Goal: Obtain resource: Download file/media

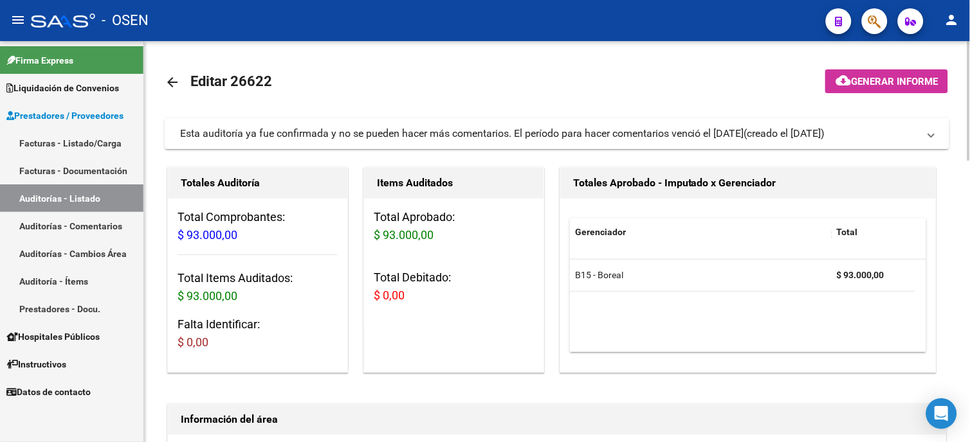
click at [168, 80] on mat-icon "arrow_back" at bounding box center [172, 82] width 15 height 15
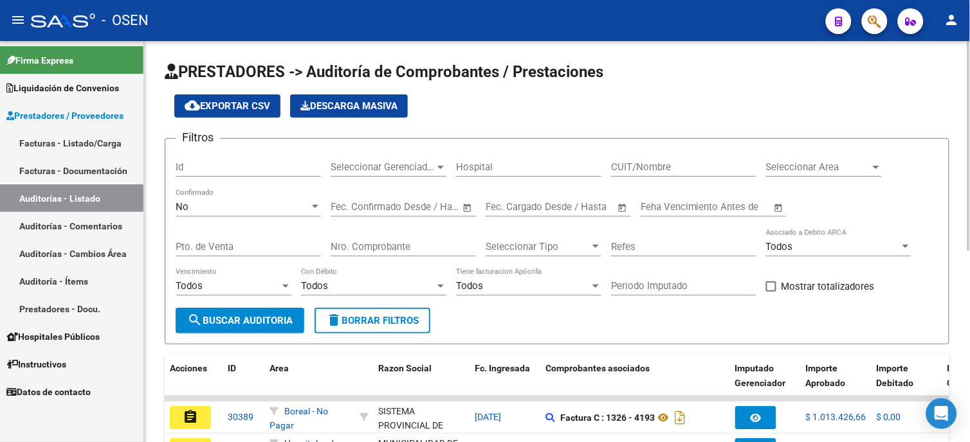
click at [275, 206] on div "No" at bounding box center [243, 207] width 134 height 12
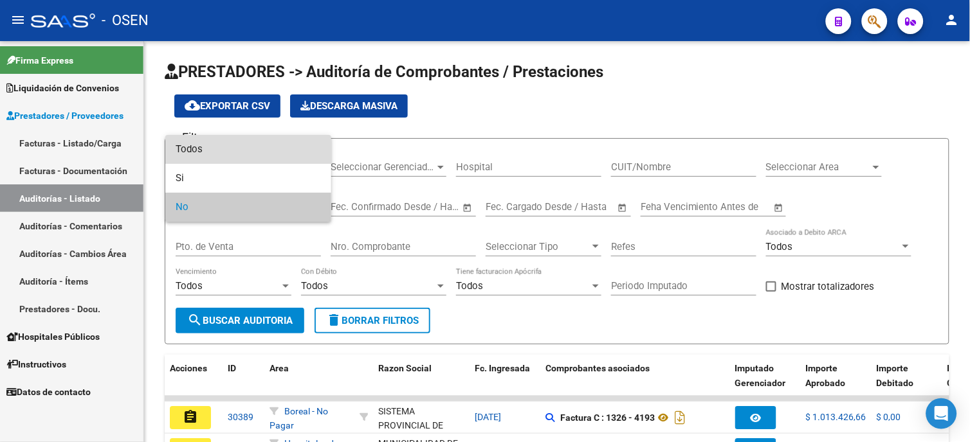
click at [255, 156] on span "Todos" at bounding box center [248, 149] width 145 height 29
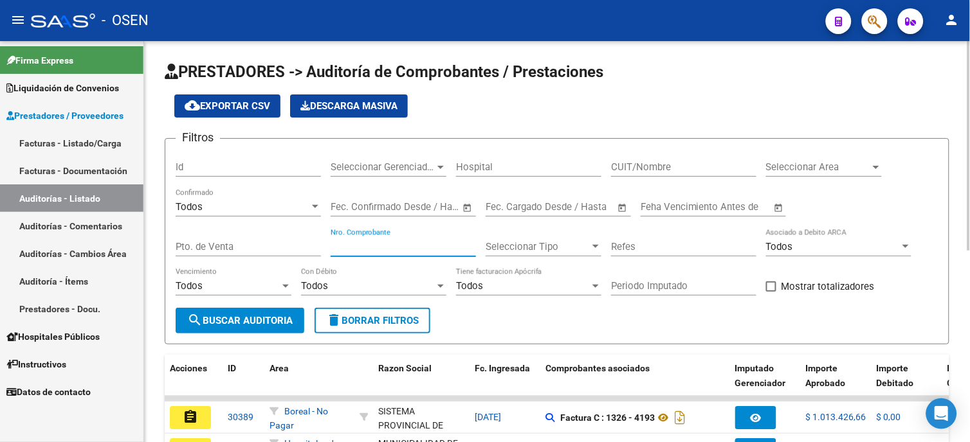
click at [419, 251] on input "Nro. Comprobante" at bounding box center [403, 247] width 145 height 12
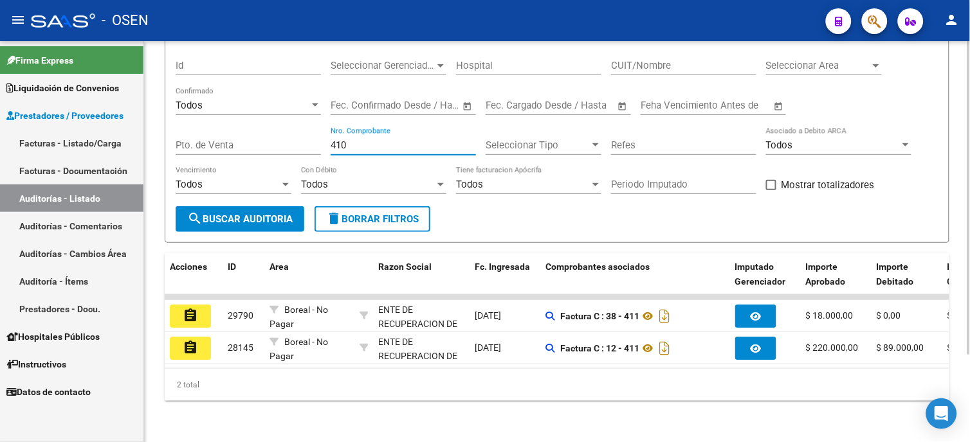
scroll to position [112, 0]
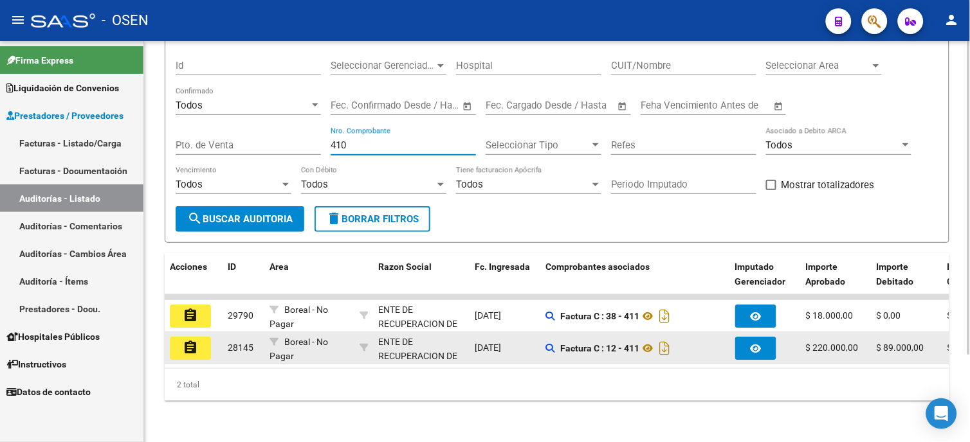
type input "410"
click at [202, 337] on button "assignment" at bounding box center [190, 348] width 41 height 23
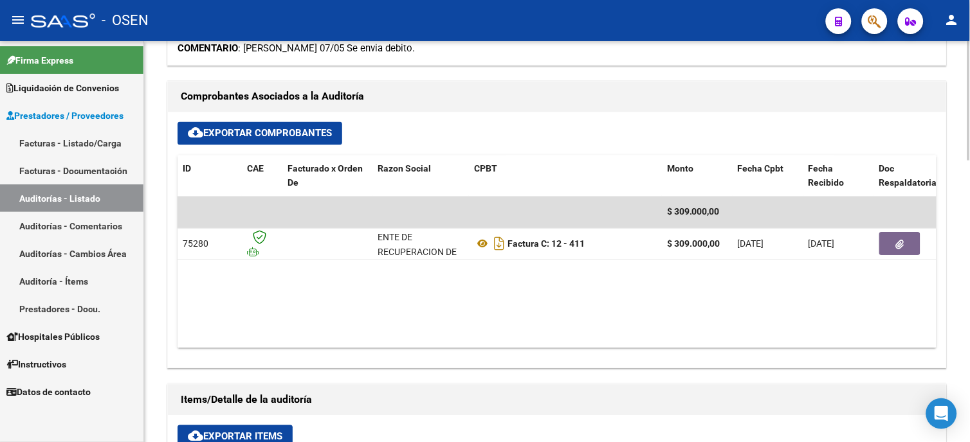
scroll to position [500, 0]
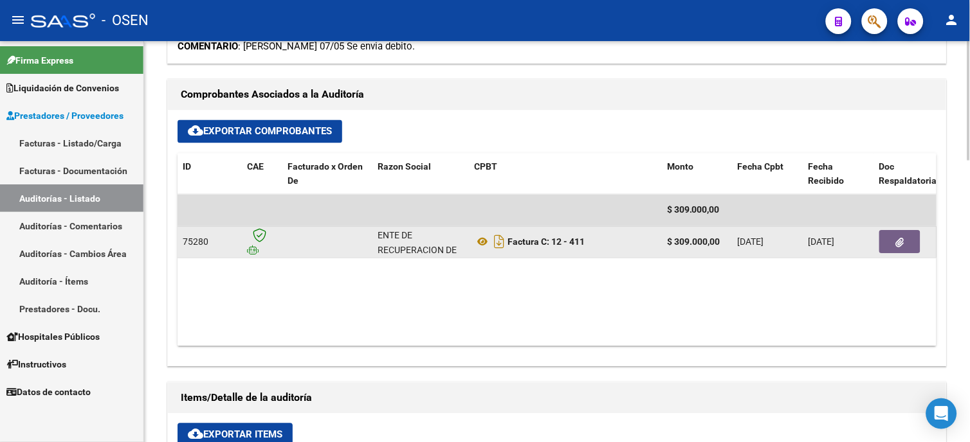
click at [899, 241] on icon "button" at bounding box center [900, 244] width 8 height 10
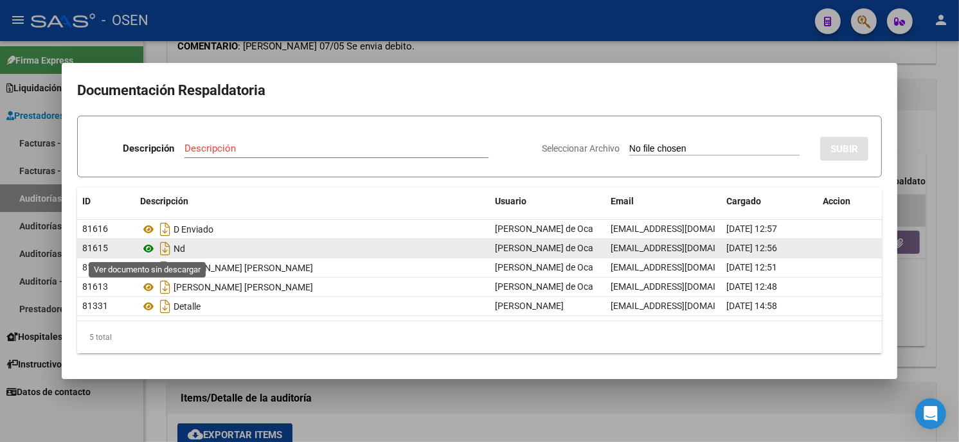
click at [150, 254] on icon at bounding box center [148, 248] width 17 height 15
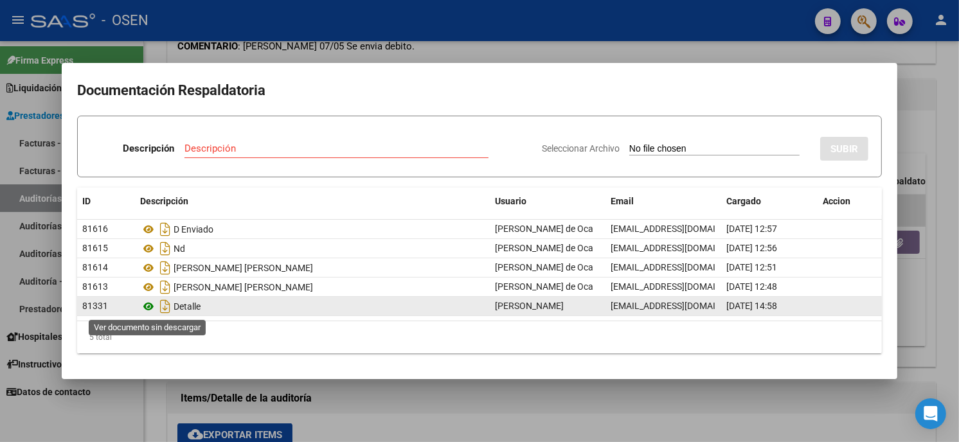
click at [154, 304] on icon at bounding box center [148, 306] width 17 height 15
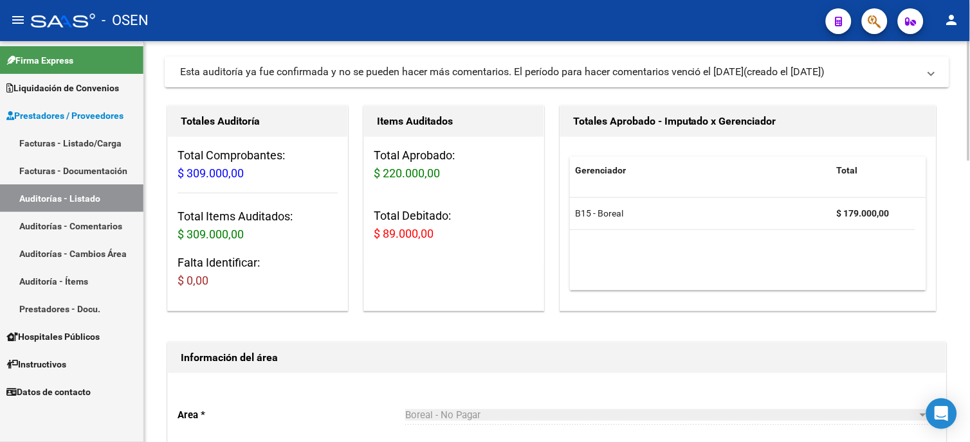
scroll to position [0, 0]
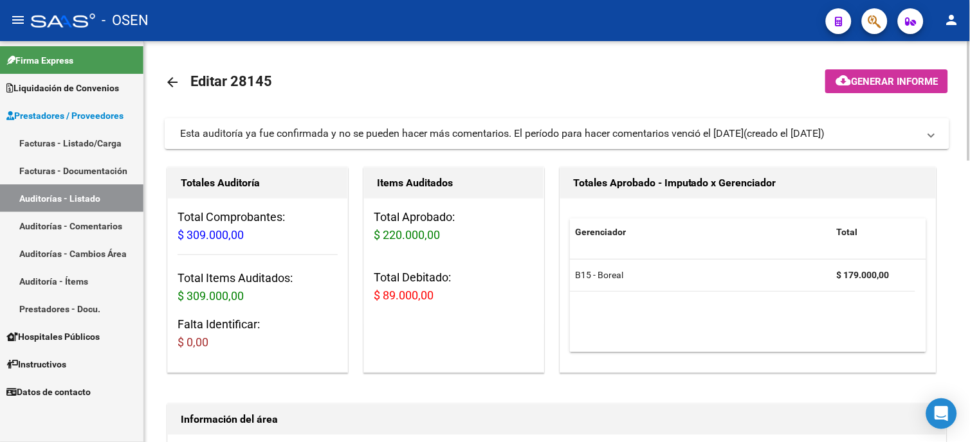
click at [174, 84] on mat-icon "arrow_back" at bounding box center [172, 82] width 15 height 15
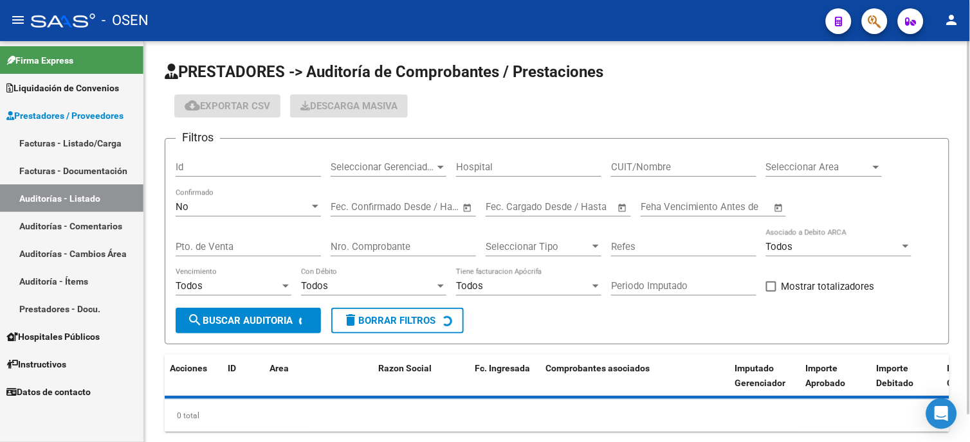
click at [230, 198] on div "No Confirmado" at bounding box center [248, 203] width 145 height 28
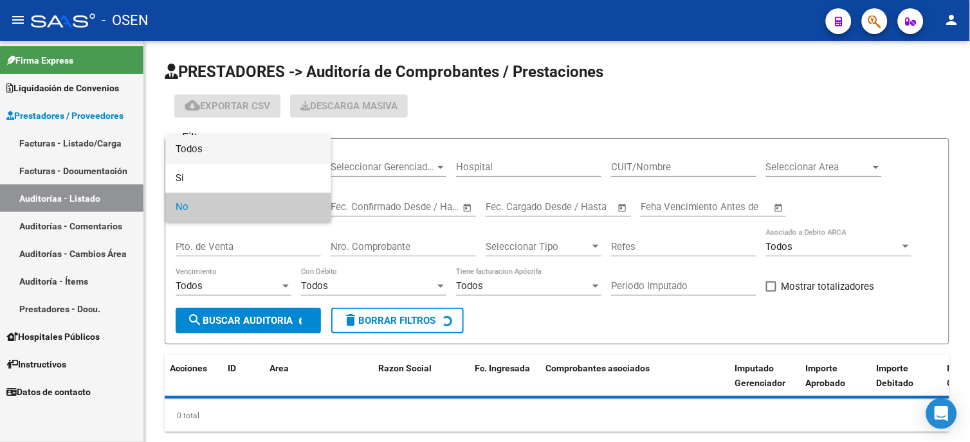
click at [226, 149] on span "Todos" at bounding box center [248, 149] width 145 height 29
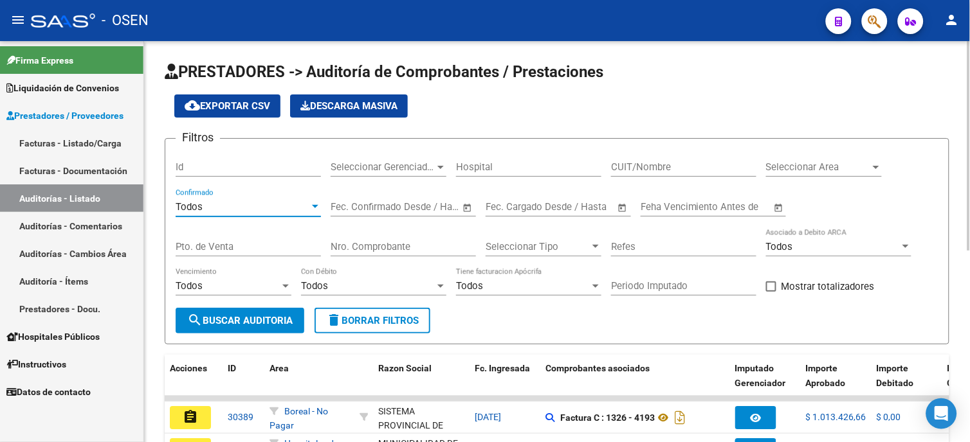
click at [374, 247] on input "Nro. Comprobante" at bounding box center [403, 247] width 145 height 12
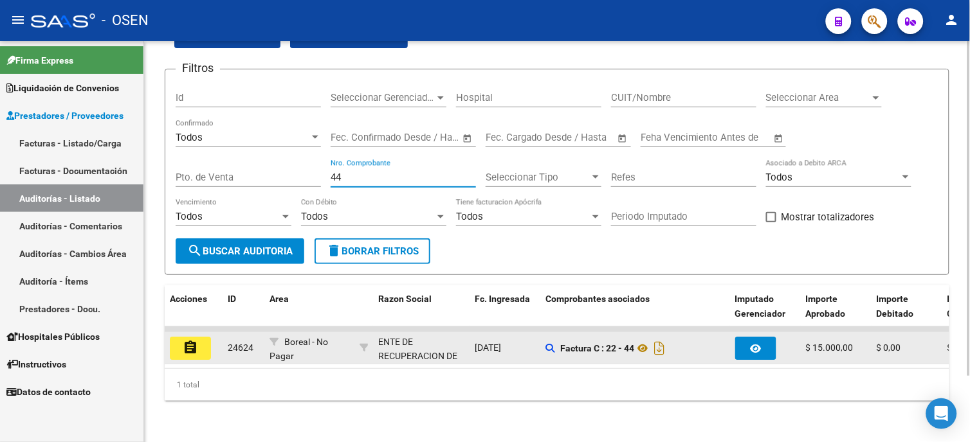
scroll to position [80, 0]
type input "44"
click at [185, 340] on mat-icon "assignment" at bounding box center [190, 347] width 15 height 15
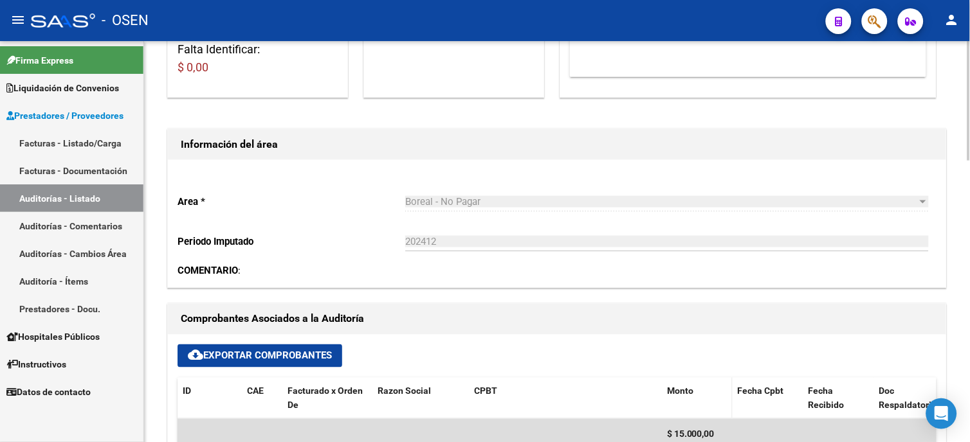
scroll to position [357, 0]
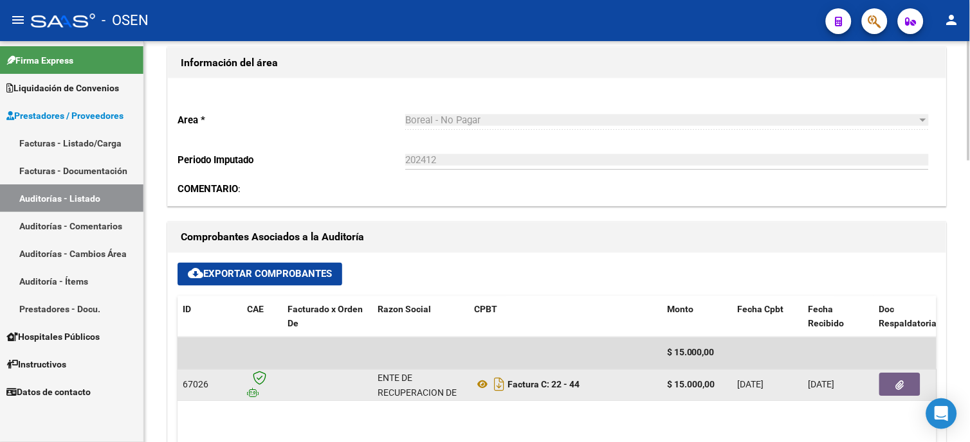
click at [901, 393] on button "button" at bounding box center [899, 385] width 41 height 23
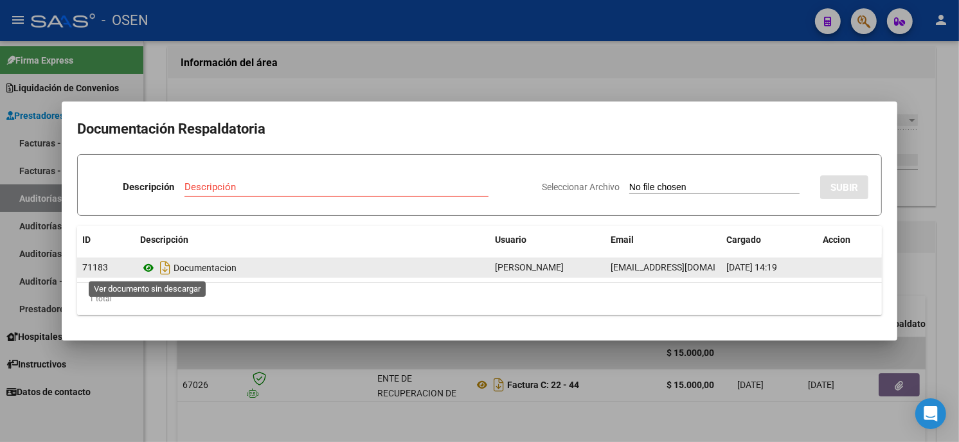
click at [148, 266] on icon at bounding box center [148, 267] width 17 height 15
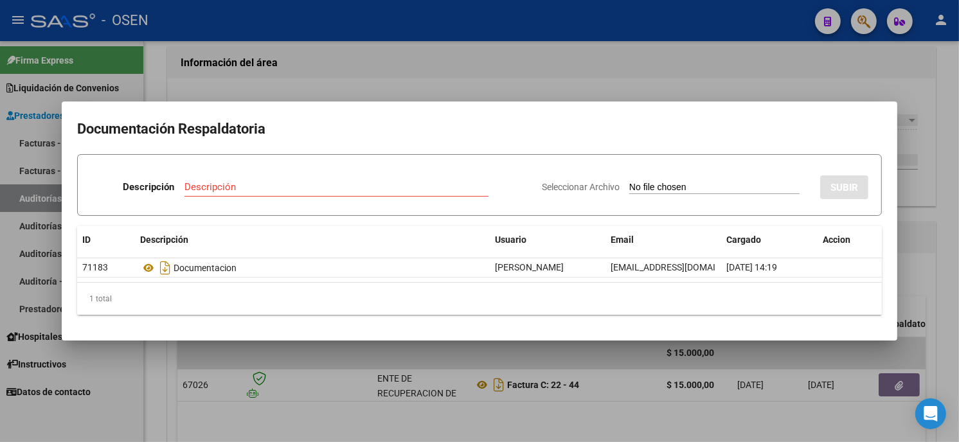
click at [478, 74] on div at bounding box center [479, 221] width 959 height 442
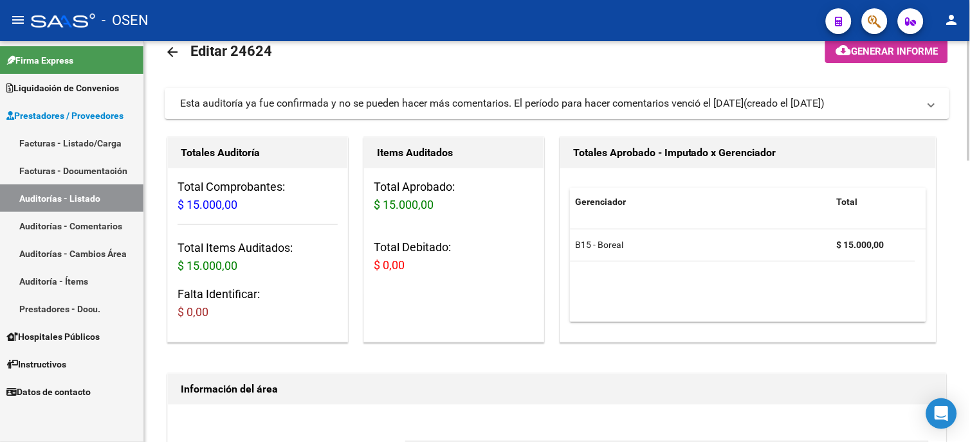
scroll to position [0, 0]
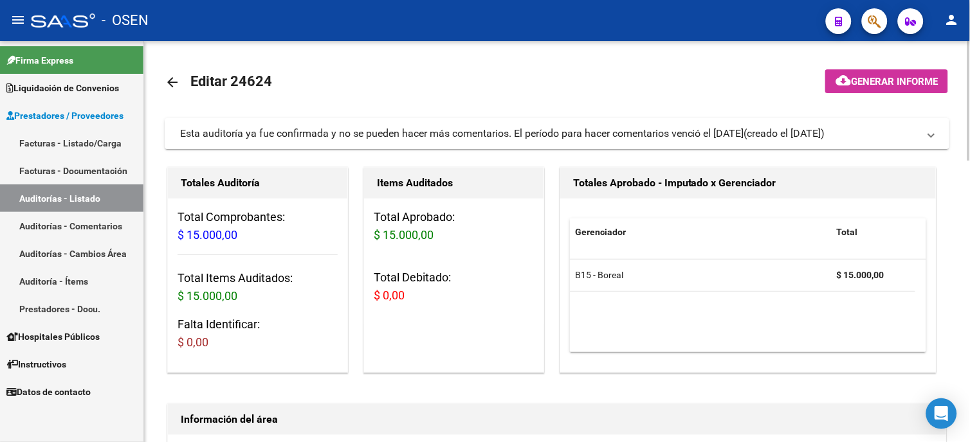
click at [172, 86] on mat-icon "arrow_back" at bounding box center [172, 82] width 15 height 15
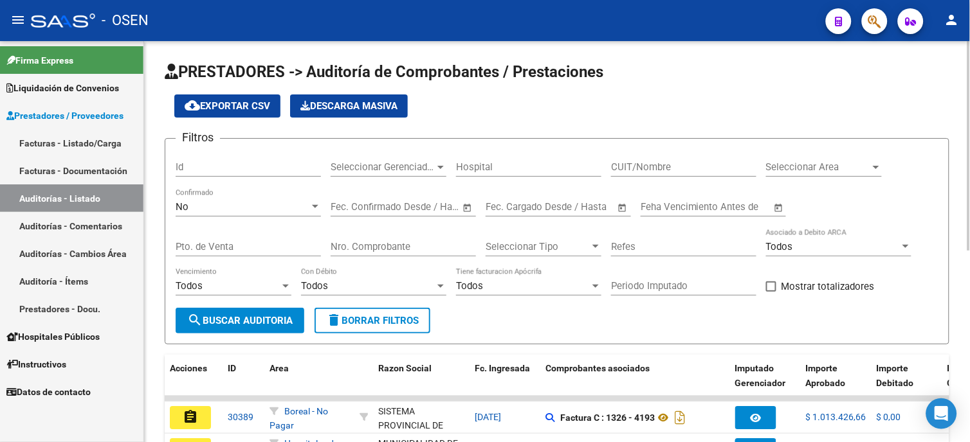
click at [278, 200] on div "No Confirmado" at bounding box center [248, 203] width 145 height 28
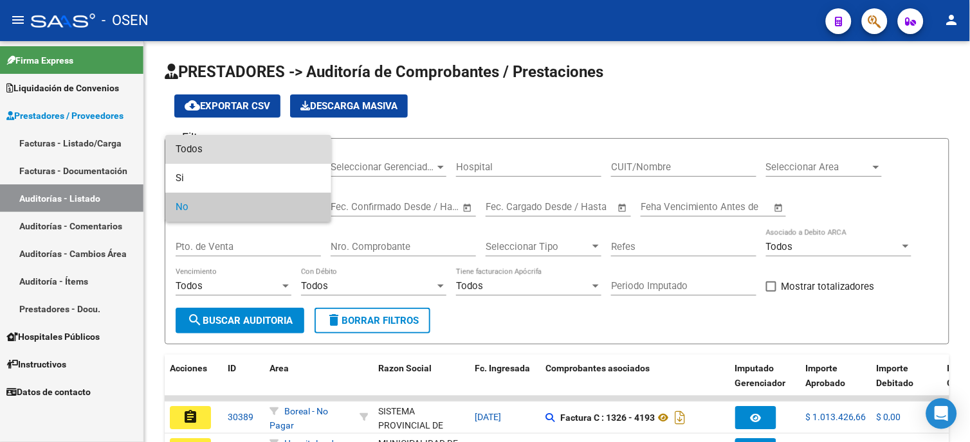
click at [265, 155] on span "Todos" at bounding box center [248, 149] width 145 height 29
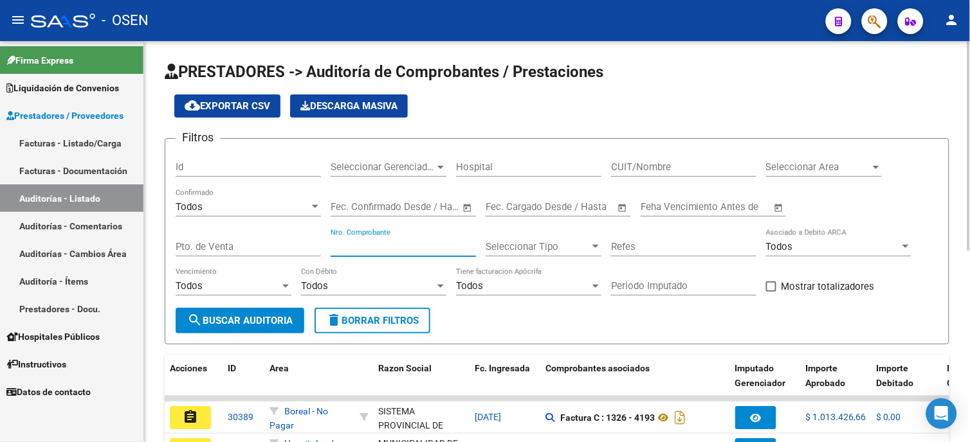
click at [388, 243] on input "Nro. Comprobante" at bounding box center [403, 247] width 145 height 12
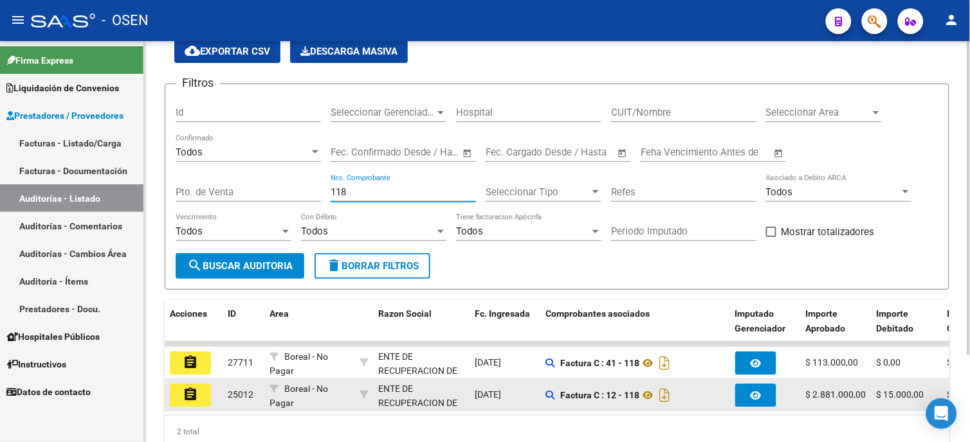
scroll to position [112, 0]
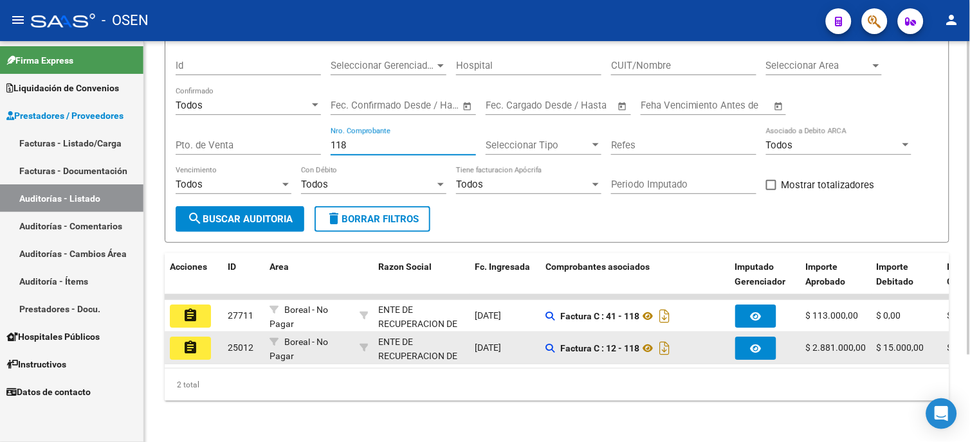
type input "118"
click at [186, 345] on mat-icon "assignment" at bounding box center [190, 347] width 15 height 15
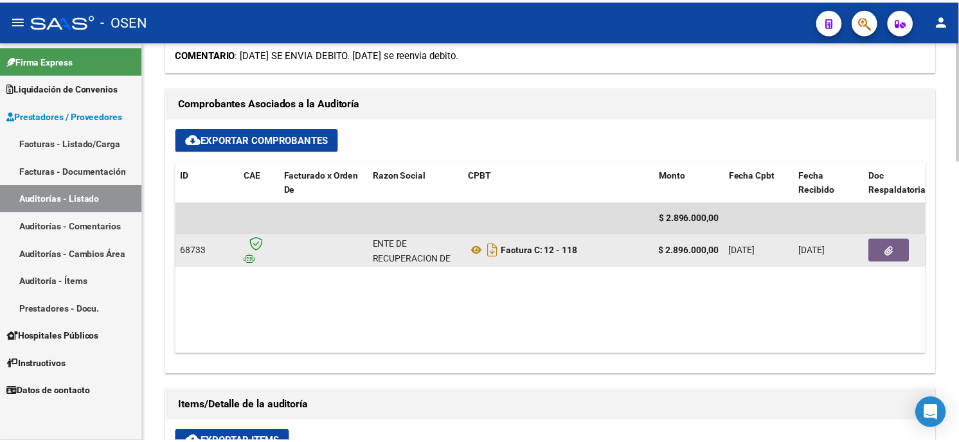
scroll to position [500, 0]
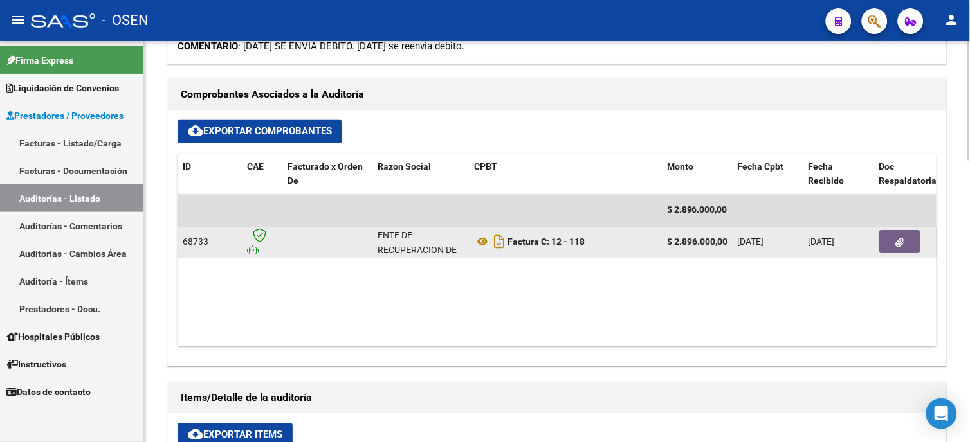
click at [896, 239] on icon "button" at bounding box center [900, 244] width 8 height 10
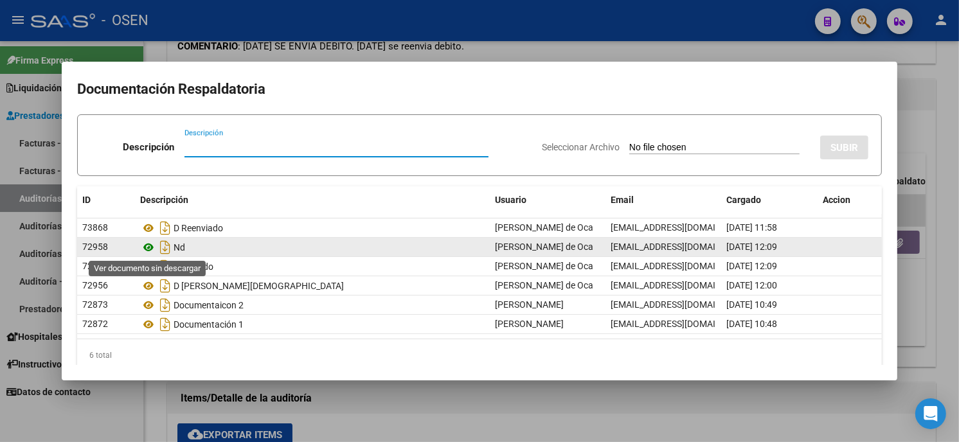
click at [146, 240] on icon at bounding box center [148, 247] width 17 height 15
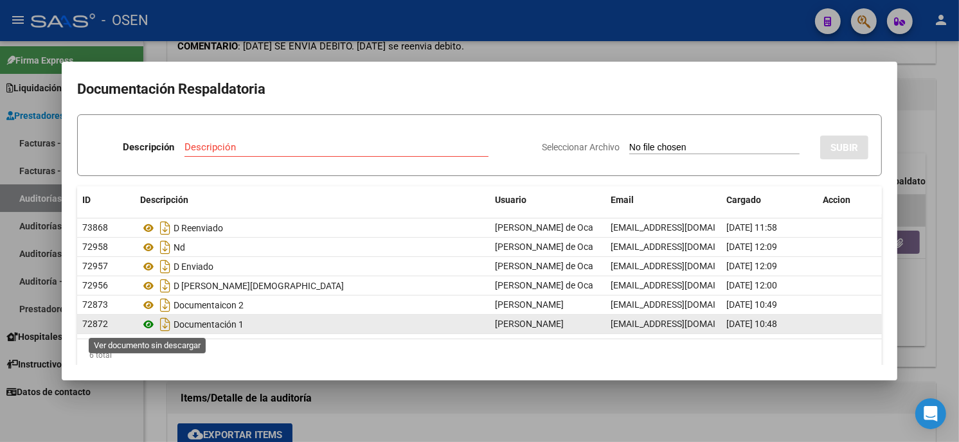
click at [148, 322] on icon at bounding box center [148, 324] width 17 height 15
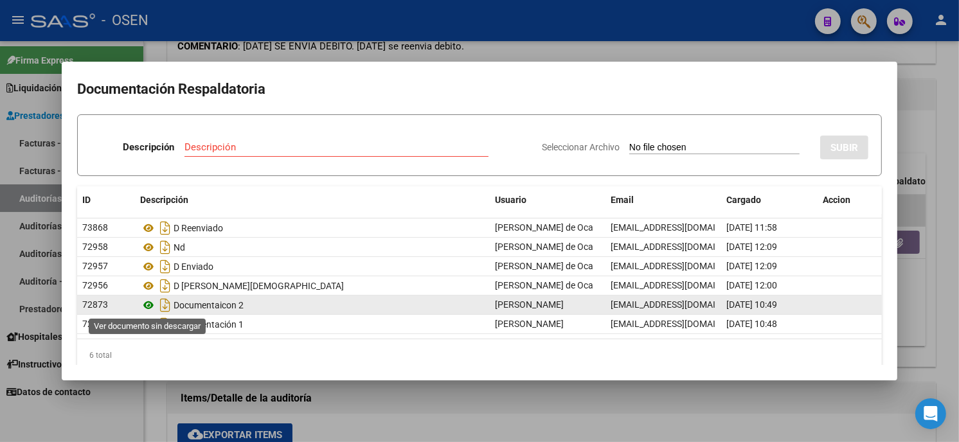
click at [151, 311] on icon at bounding box center [148, 305] width 17 height 15
